Goal: Check status

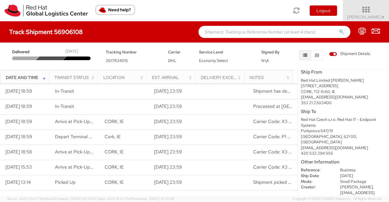
scroll to position [192, 0]
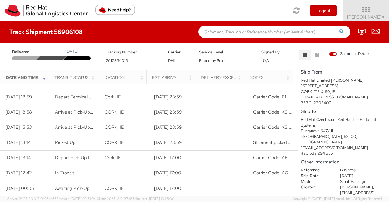
click at [35, 54] on span "Delivered" at bounding box center [25, 52] width 26 height 6
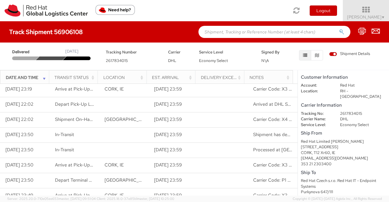
scroll to position [0, 0]
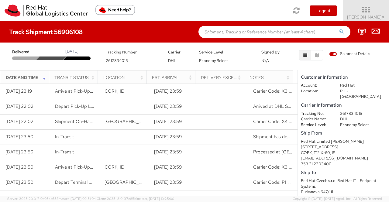
click at [49, 75] on th "Transit Status" at bounding box center [73, 77] width 49 height 15
click at [62, 75] on div "Transit Status" at bounding box center [74, 77] width 41 height 6
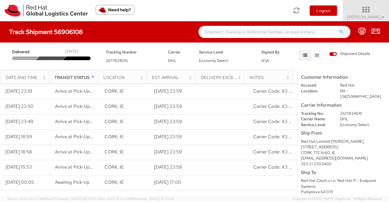
click at [262, 77] on div "Notes" at bounding box center [269, 77] width 41 height 6
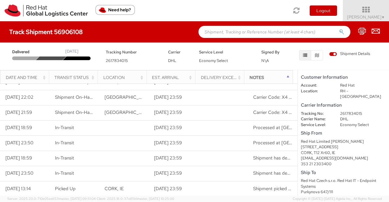
scroll to position [192, 0]
click at [373, 18] on span "[PERSON_NAME] ▼" at bounding box center [366, 16] width 38 height 5
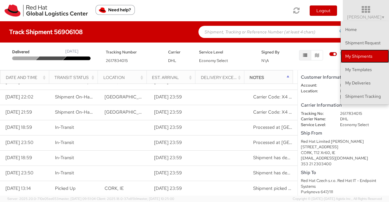
click at [358, 53] on link "My Shipments" at bounding box center [364, 55] width 48 height 13
